Goal: Task Accomplishment & Management: Complete application form

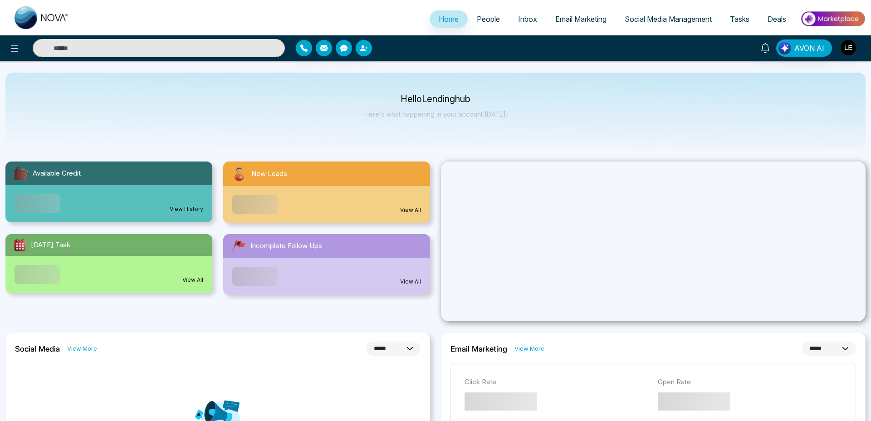
select select "*"
click at [740, 20] on span "Tasks" at bounding box center [740, 19] width 20 height 9
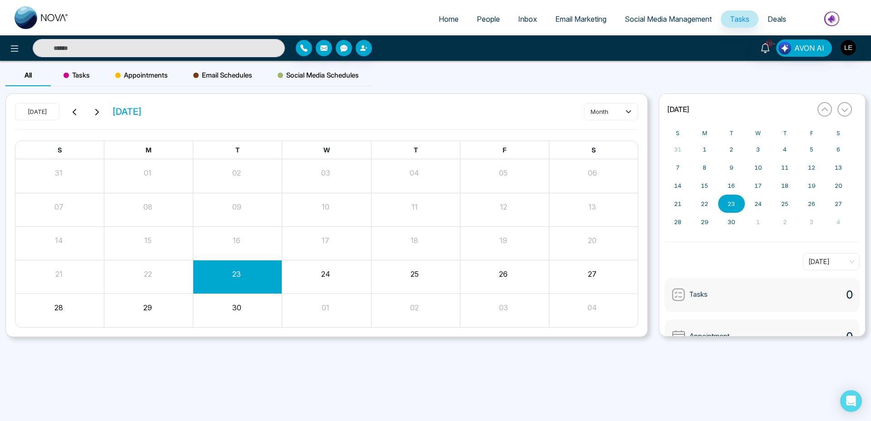
click at [88, 79] on span "Tasks" at bounding box center [77, 75] width 26 height 11
click at [631, 111] on button "Create" at bounding box center [611, 111] width 54 height 16
click at [618, 119] on button "Create" at bounding box center [611, 111] width 54 height 16
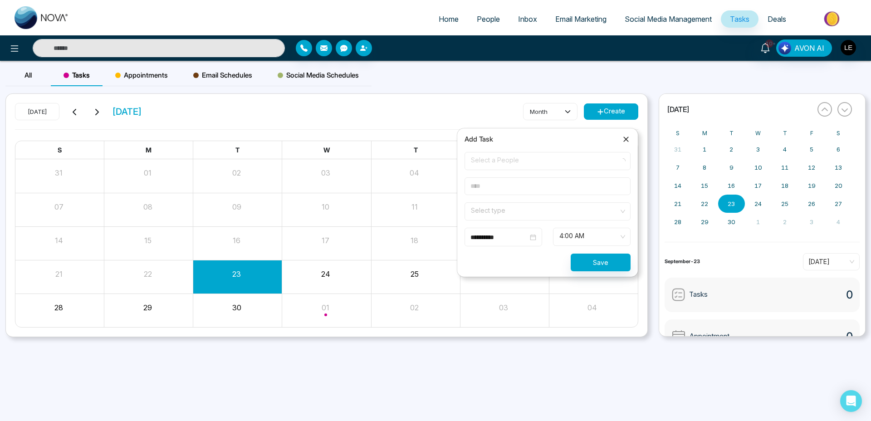
click at [522, 156] on span "Select a People" at bounding box center [547, 160] width 153 height 15
type input "*******"
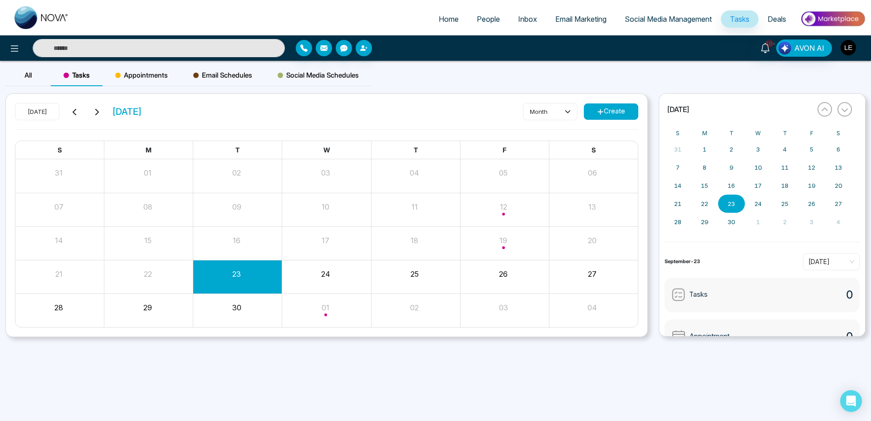
click at [848, 50] on img "button" at bounding box center [848, 47] width 15 height 15
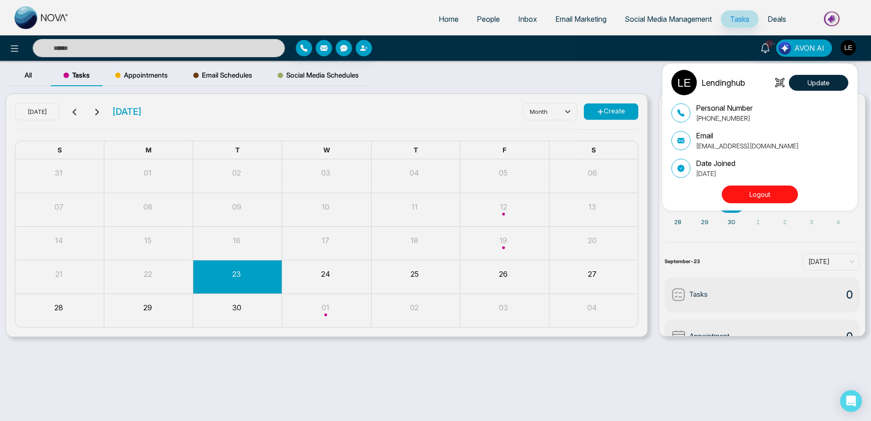
click at [633, 115] on div "Lendinghub Update Personal Number +14169082819 Email deals@lendinghub.ca Date J…" at bounding box center [435, 210] width 871 height 421
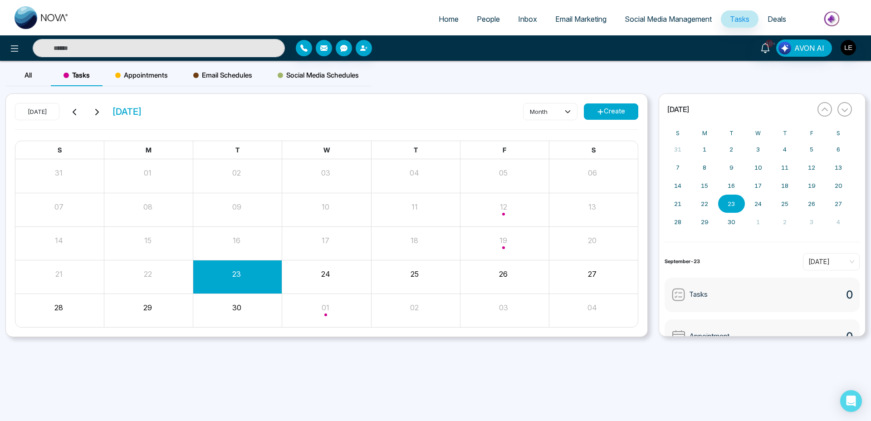
click at [628, 113] on button "Create" at bounding box center [611, 111] width 54 height 16
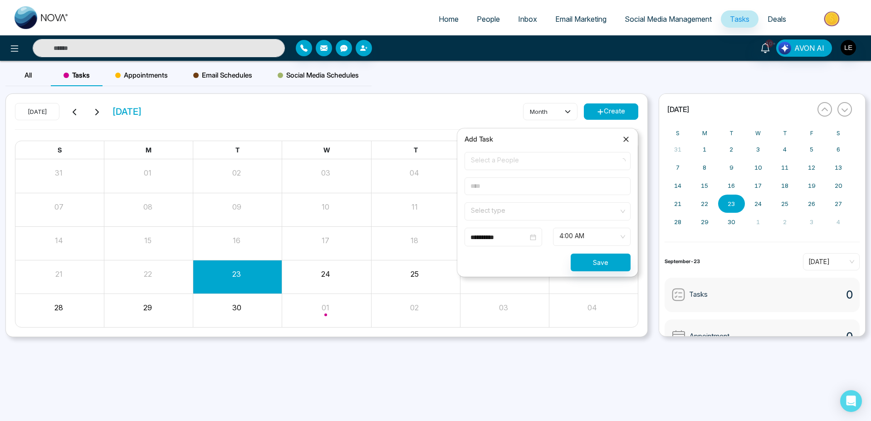
click at [516, 172] on form "**********" at bounding box center [547, 211] width 177 height 119
click at [524, 164] on span "Select a People" at bounding box center [547, 160] width 153 height 15
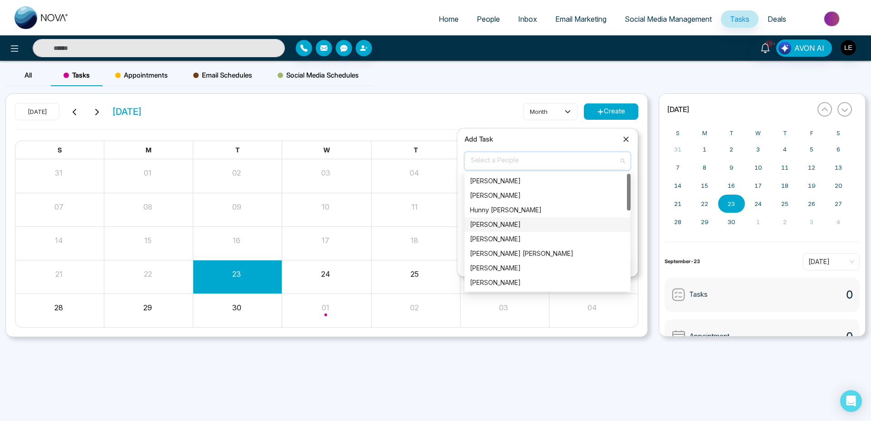
click at [516, 225] on div "[PERSON_NAME]" at bounding box center [547, 225] width 155 height 10
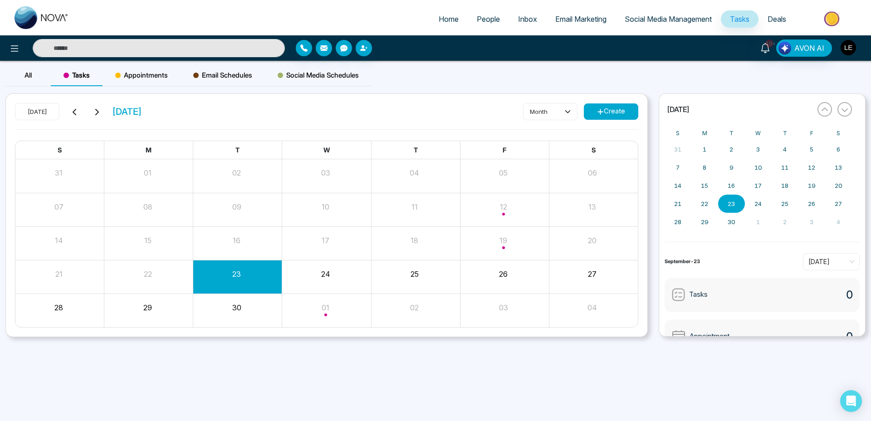
click at [850, 42] on img "button" at bounding box center [848, 47] width 15 height 15
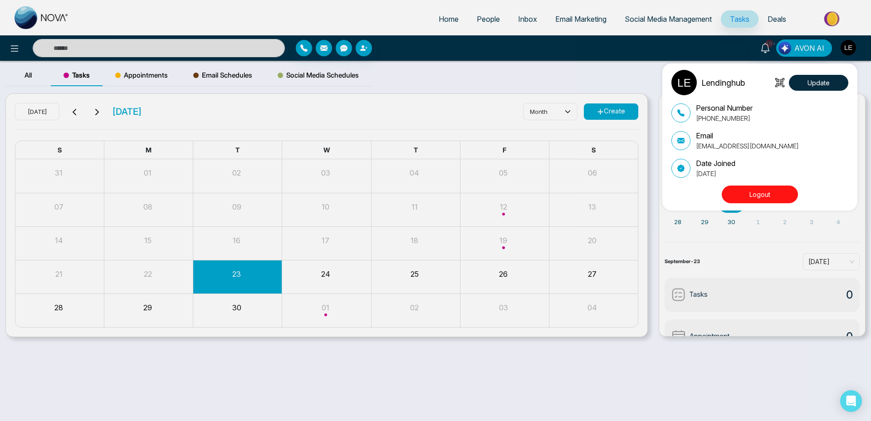
click at [746, 191] on button "Logout" at bounding box center [760, 195] width 76 height 18
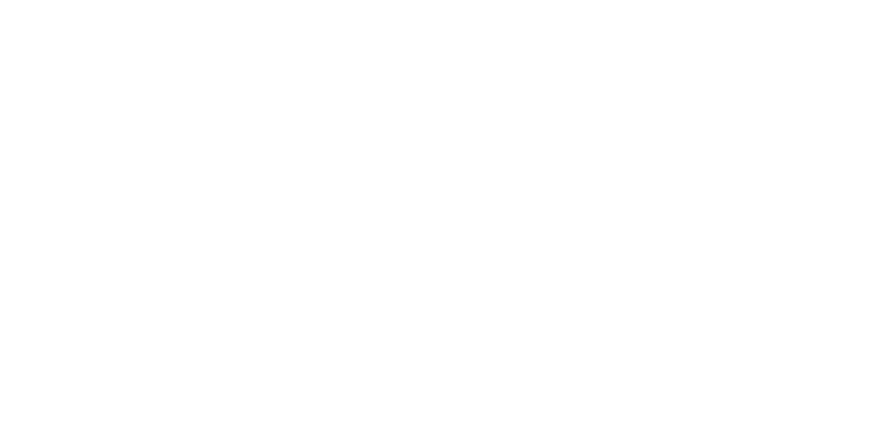
select select "*"
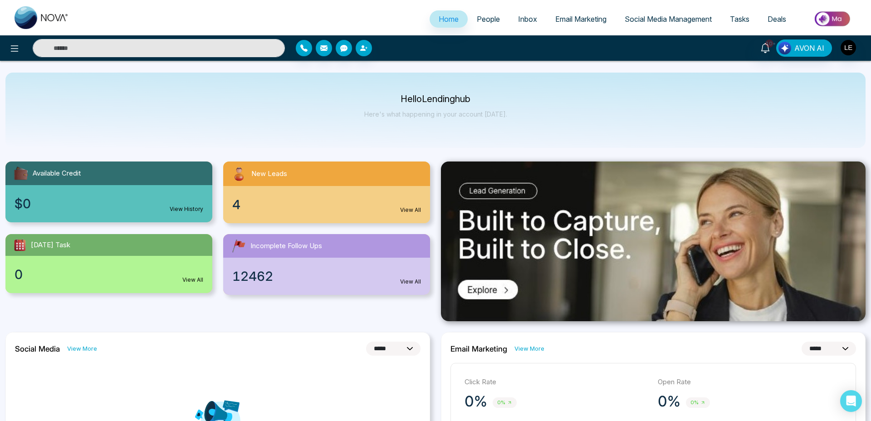
click at [741, 18] on span "Tasks" at bounding box center [740, 19] width 20 height 9
click at [745, 15] on span "Tasks" at bounding box center [740, 19] width 20 height 9
click at [736, 23] on span "Tasks" at bounding box center [740, 19] width 20 height 9
drag, startPoint x: 743, startPoint y: 17, endPoint x: 749, endPoint y: 19, distance: 6.6
click at [743, 17] on span "Tasks" at bounding box center [740, 19] width 20 height 9
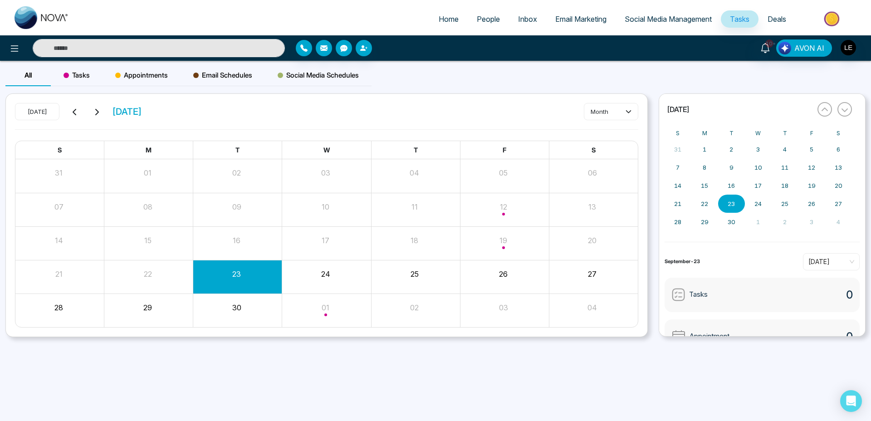
click at [81, 76] on span "Tasks" at bounding box center [77, 75] width 26 height 11
click at [632, 113] on button "Create" at bounding box center [611, 111] width 54 height 16
click at [536, 162] on div "Month View" at bounding box center [504, 176] width 89 height 34
click at [614, 104] on button "Create" at bounding box center [611, 111] width 54 height 16
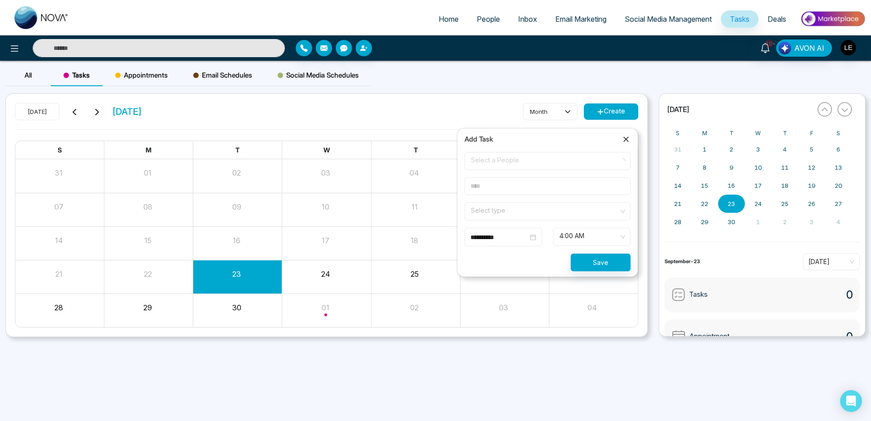
click at [517, 157] on span "Select a People" at bounding box center [547, 160] width 153 height 15
type input "*****"
drag, startPoint x: 532, startPoint y: 166, endPoint x: 365, endPoint y: 140, distance: 169.5
click at [425, 152] on body "**********" at bounding box center [435, 210] width 871 height 421
click at [532, 167] on span "Select a People" at bounding box center [547, 160] width 153 height 15
